Goal: Task Accomplishment & Management: Manage account settings

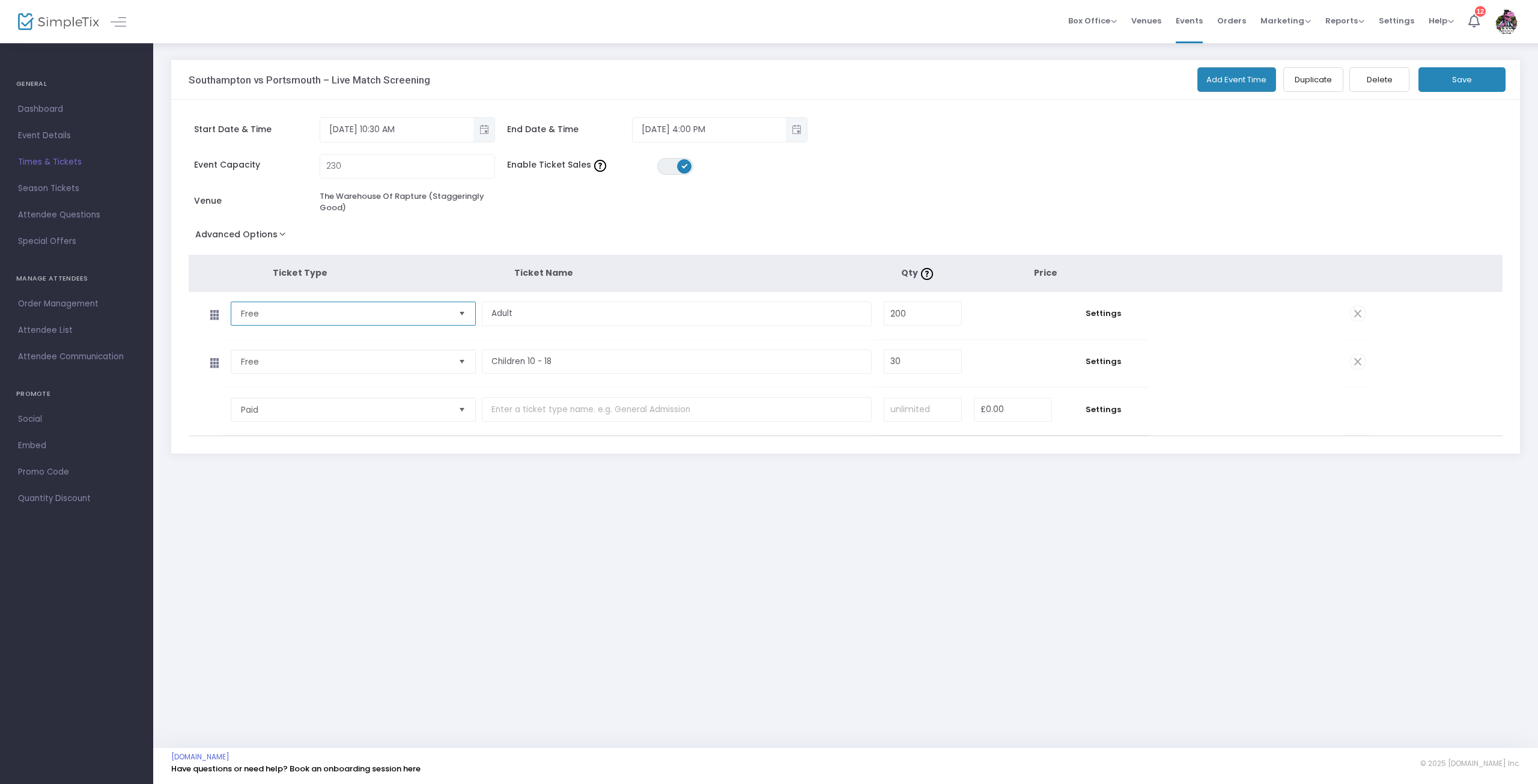
click at [295, 313] on span "Free" at bounding box center [345, 313] width 207 height 12
click at [278, 334] on li "Paid" at bounding box center [353, 338] width 244 height 24
click at [270, 359] on span "Free" at bounding box center [345, 361] width 207 height 12
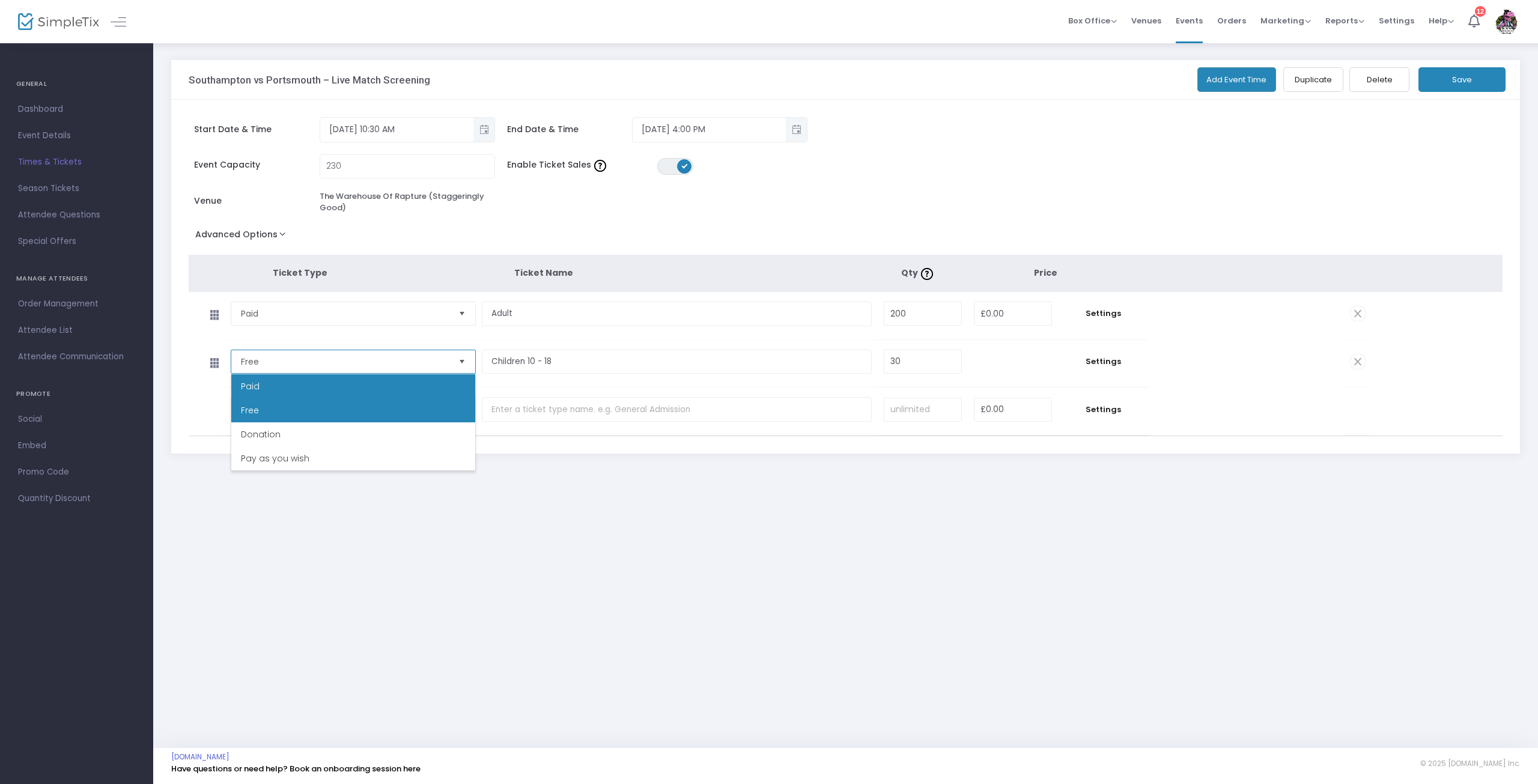
click at [271, 388] on li "Paid" at bounding box center [353, 386] width 244 height 24
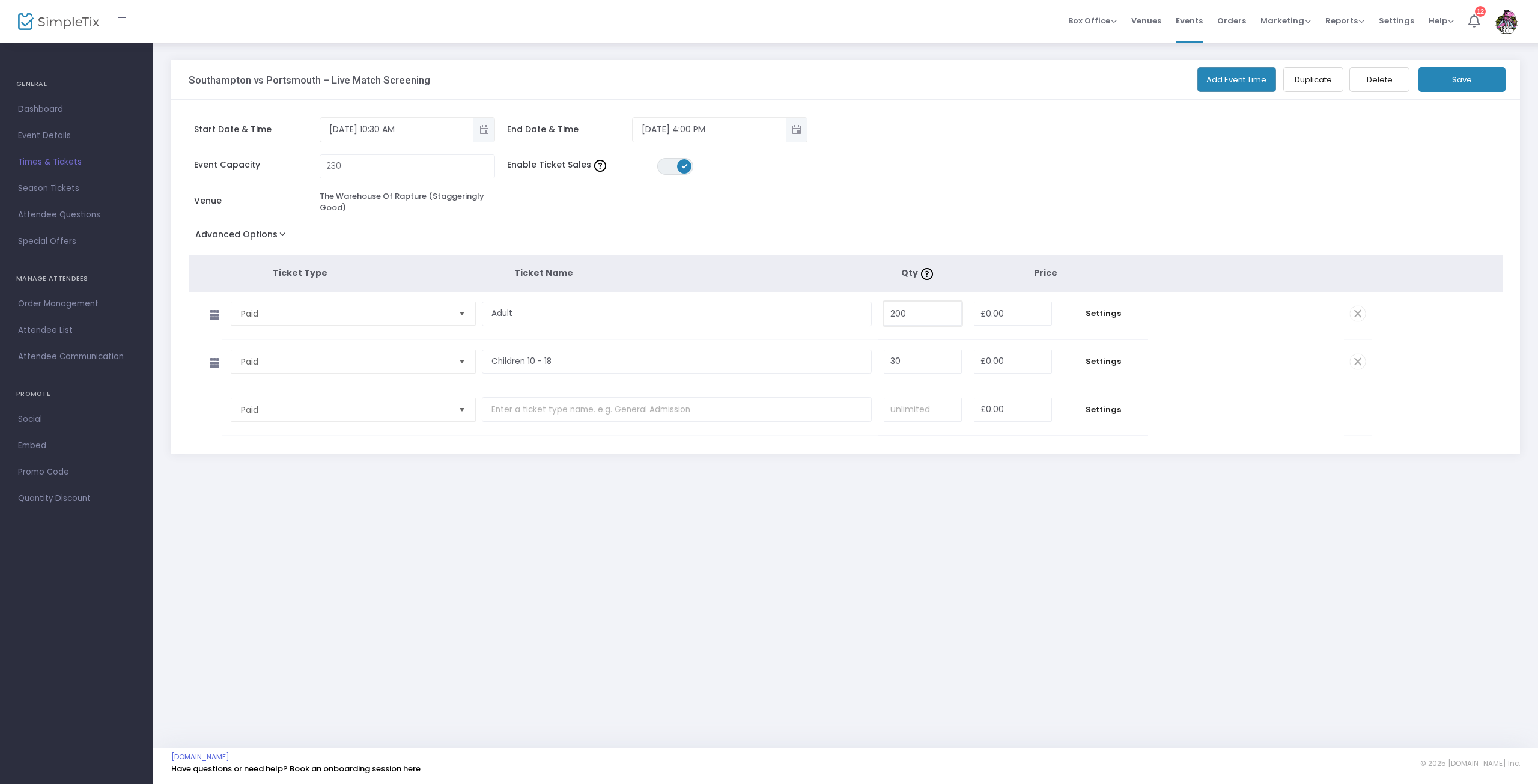
click at [931, 314] on input "200" at bounding box center [923, 313] width 77 height 23
click at [1009, 314] on input "0" at bounding box center [1013, 313] width 77 height 23
drag, startPoint x: 1012, startPoint y: 319, endPoint x: 950, endPoint y: 310, distance: 62.6
click at [950, 310] on tr "Paid Required. Adult Required. 200 Required. 3 Required. Settings" at bounding box center [780, 315] width 1183 height 48
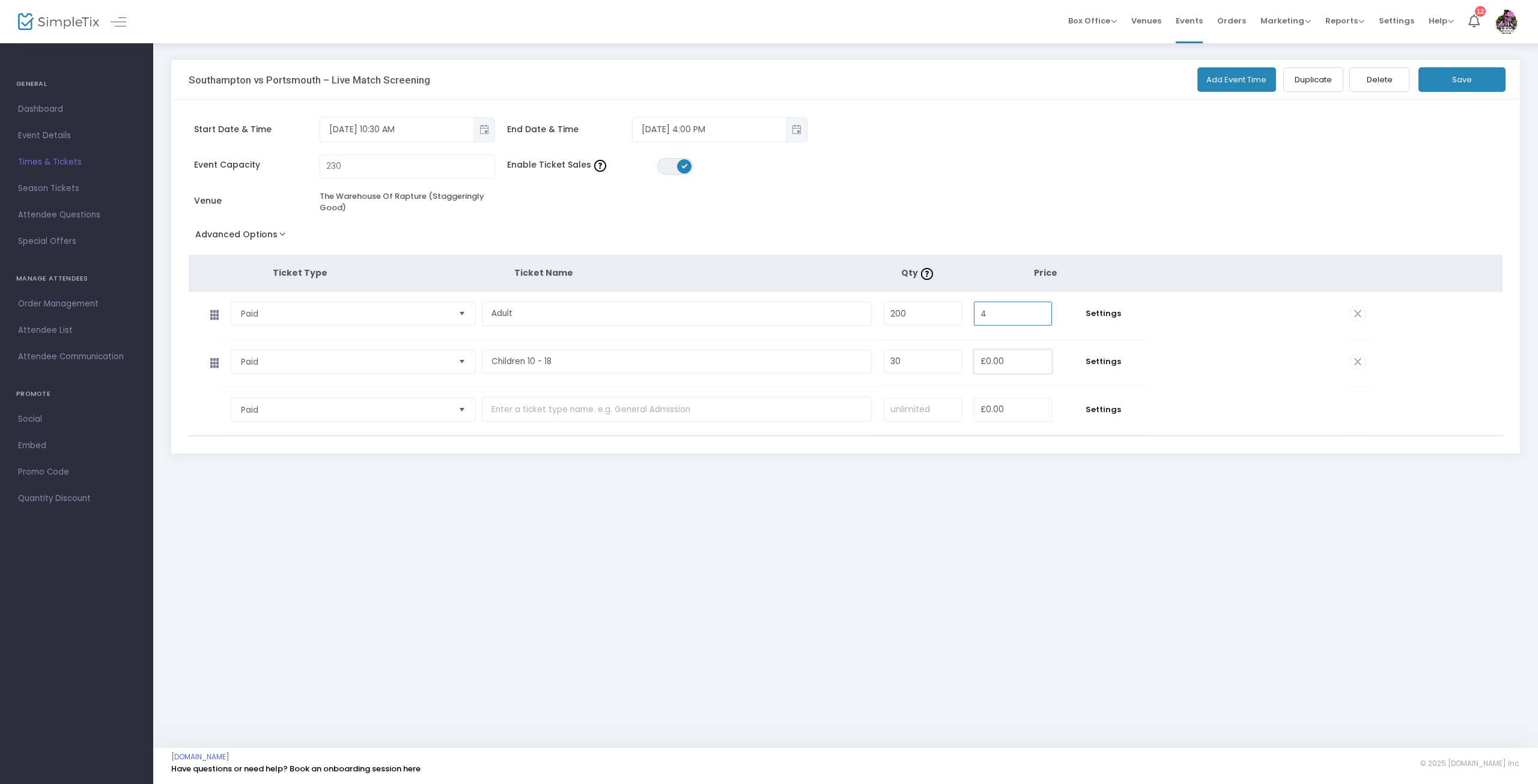
type input "£4.00"
click at [1005, 366] on input "0" at bounding box center [1013, 361] width 77 height 23
type input "£2.00"
click at [1017, 485] on div "Southampton vs Portsmouth – Live Match Screening Add Event Time Duplicate Delet…" at bounding box center [845, 277] width 1384 height 471
type input "£3.00"
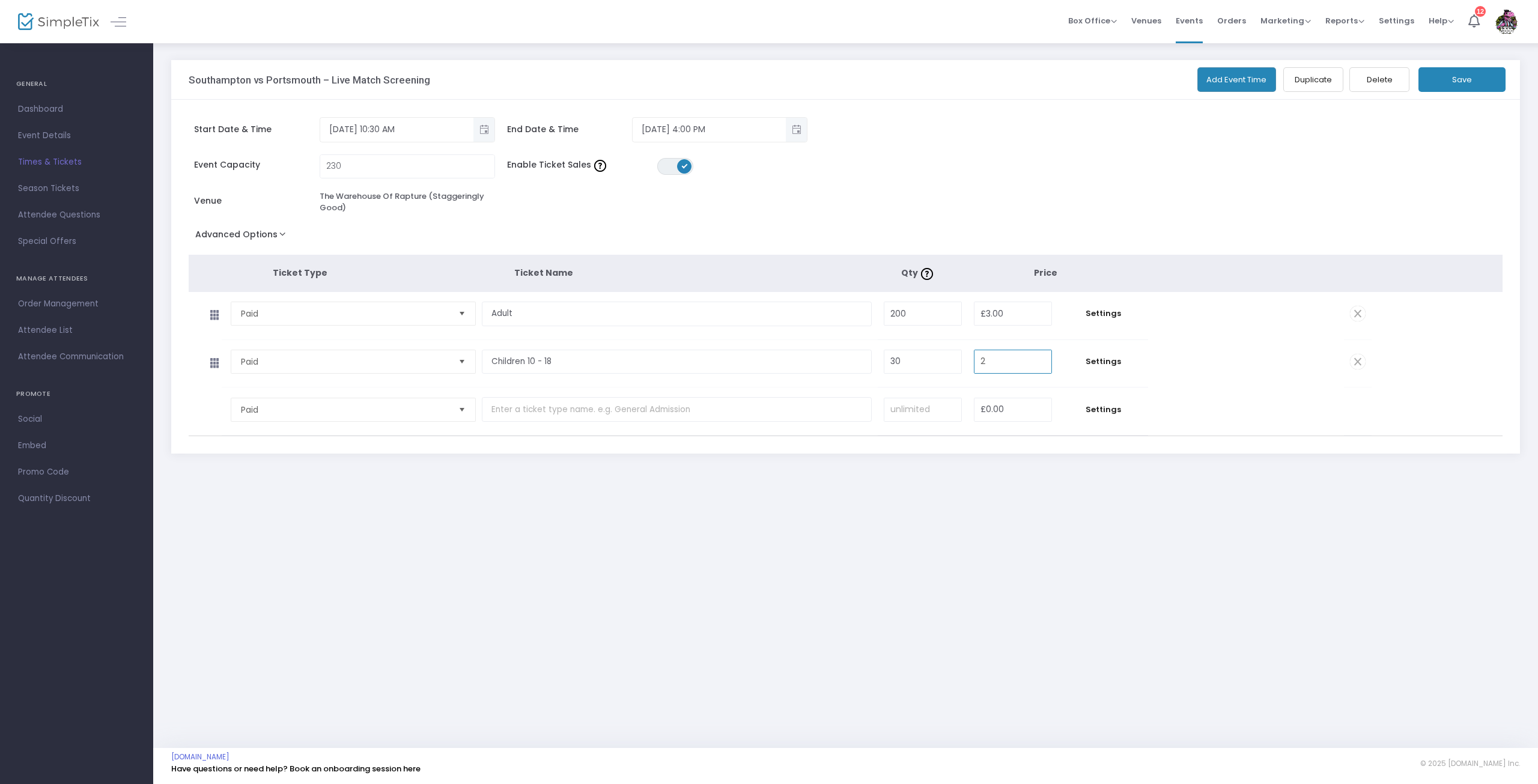
click at [1013, 365] on input "2" at bounding box center [1013, 361] width 77 height 23
type input "£2.00"
click at [1035, 502] on div "Southampton vs Portsmouth – Live Match Screening Add Event Time Duplicate Delet…" at bounding box center [845, 277] width 1384 height 471
click at [1447, 79] on button "Save" at bounding box center [1461, 79] width 87 height 25
click at [1007, 311] on input "4" at bounding box center [1013, 313] width 77 height 23
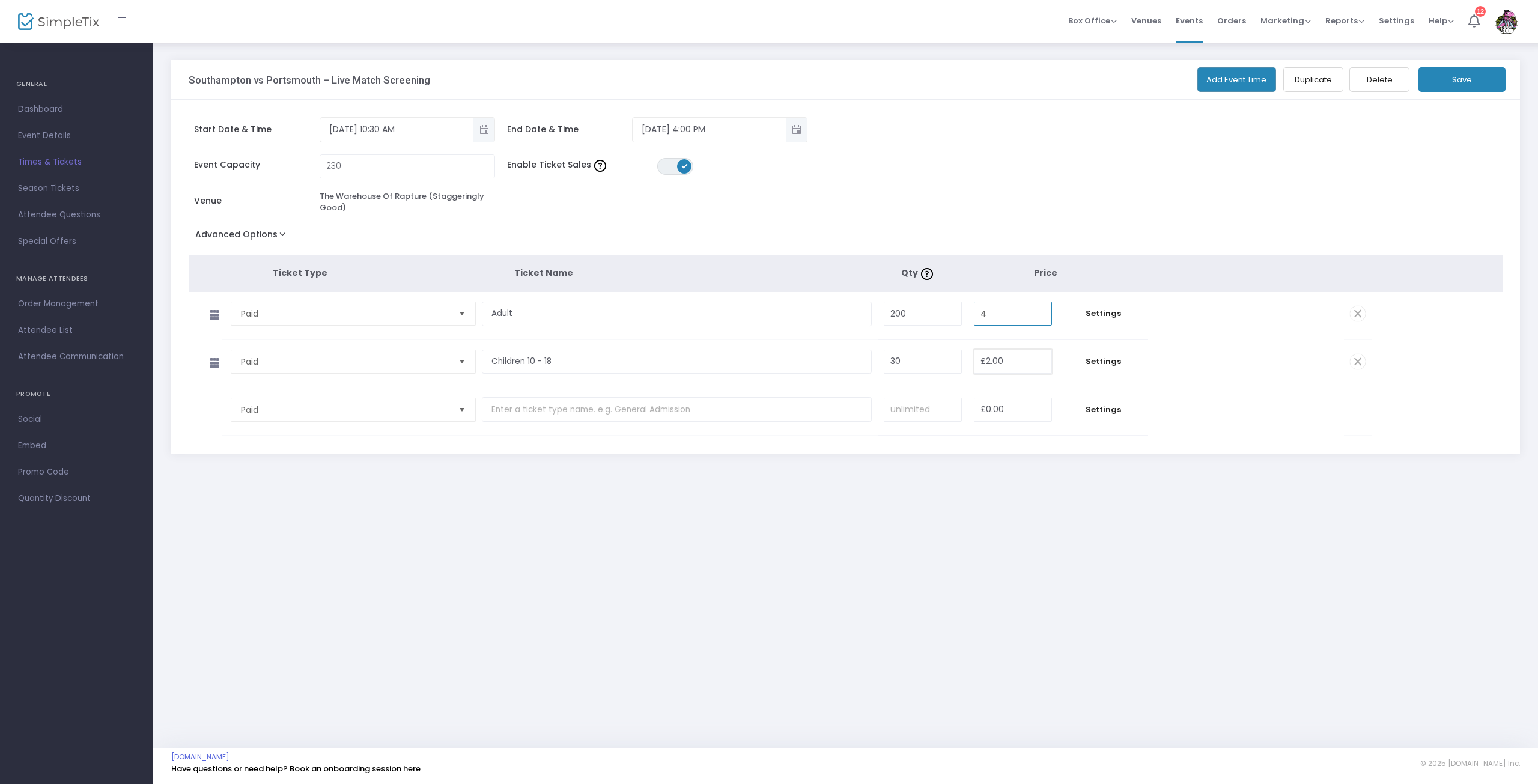
type input "£4.00"
click at [1017, 356] on input "2" at bounding box center [1013, 361] width 77 height 23
type input "£2.00"
click at [1014, 469] on div "Southampton vs Portsmouth – Live Match Screening Add Event Time Duplicate Delet…" at bounding box center [845, 266] width 1361 height 411
click at [1463, 85] on button "Save" at bounding box center [1461, 79] width 87 height 25
